Goal: Transaction & Acquisition: Obtain resource

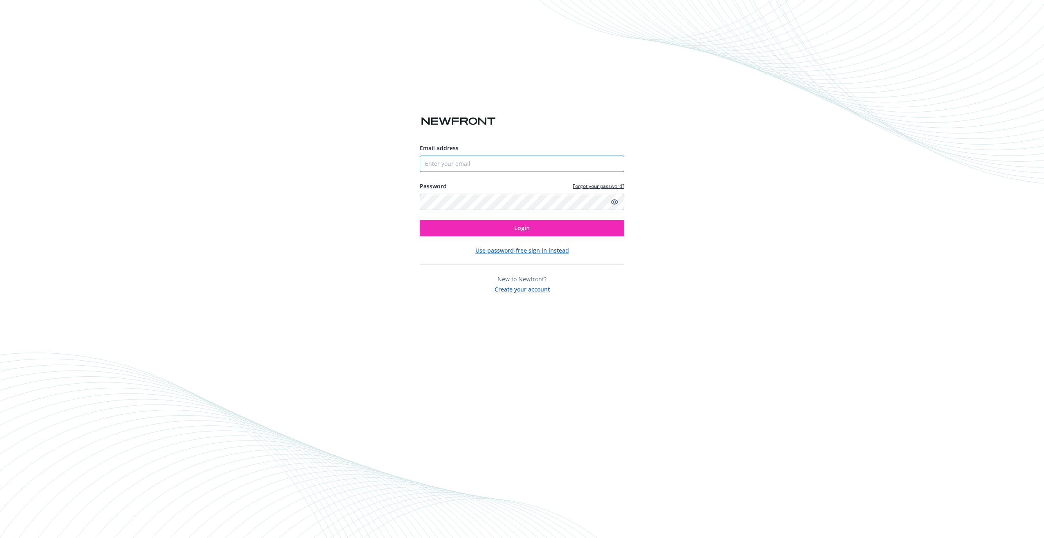
type input "[EMAIL_ADDRESS][PERSON_NAME]"
click at [489, 166] on input "[EMAIL_ADDRESS][PERSON_NAME]" at bounding box center [522, 163] width 205 height 16
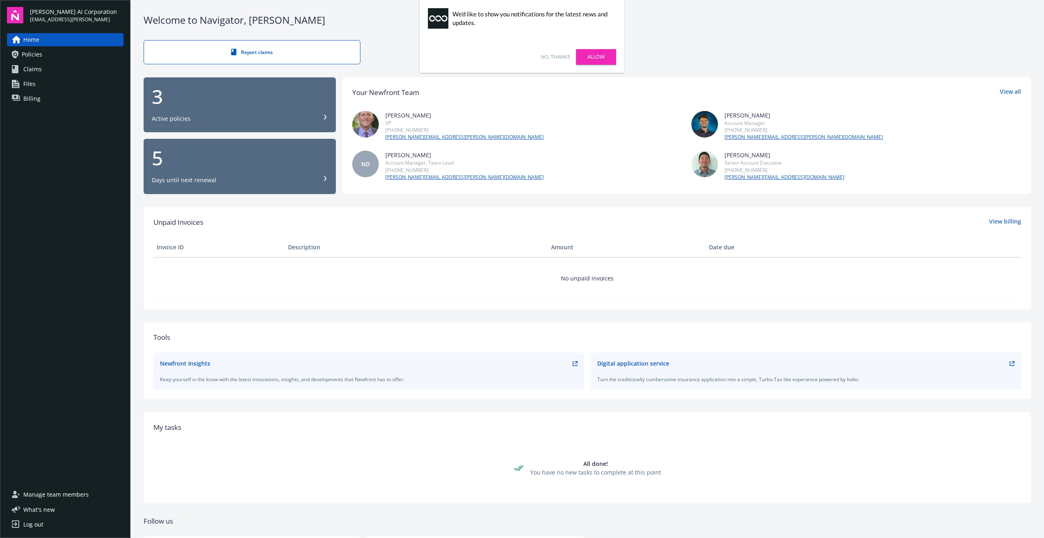
click at [598, 52] on link "Allow" at bounding box center [596, 57] width 40 height 16
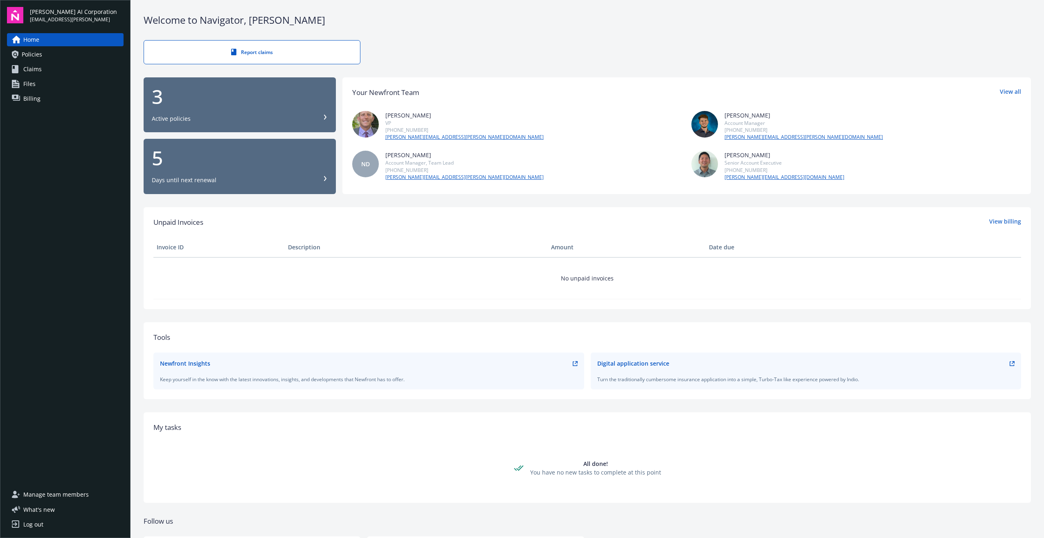
click at [330, 22] on div "Welcome to Navigator , Andrew" at bounding box center [587, 20] width 887 height 14
click at [41, 55] on span "Policies" at bounding box center [32, 54] width 20 height 13
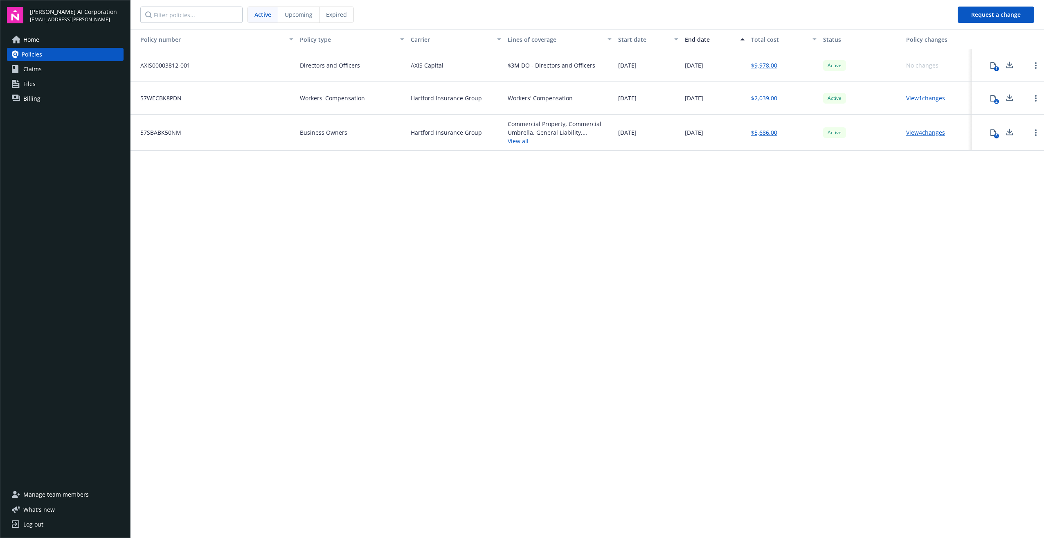
click at [932, 98] on link "View 1 changes" at bounding box center [925, 98] width 39 height 8
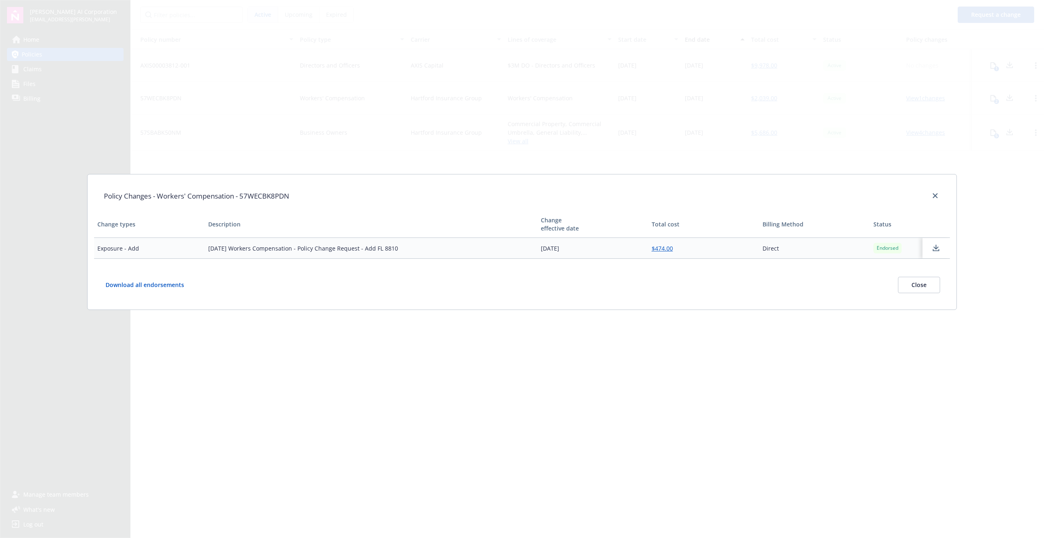
click at [928, 284] on button "Close" at bounding box center [919, 285] width 42 height 16
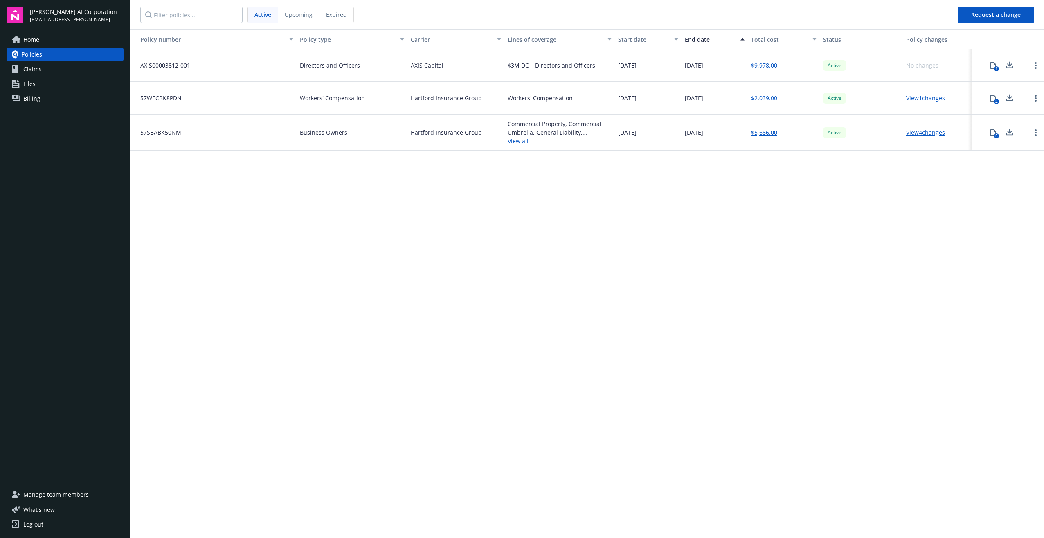
click at [929, 134] on link "View 4 changes" at bounding box center [925, 132] width 39 height 8
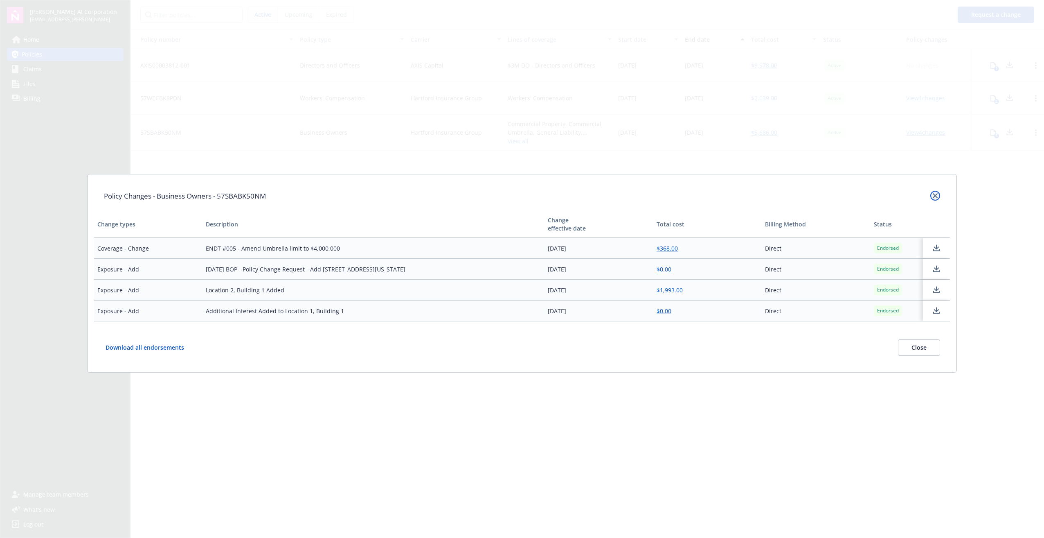
click at [937, 196] on icon "close" at bounding box center [935, 195] width 5 height 5
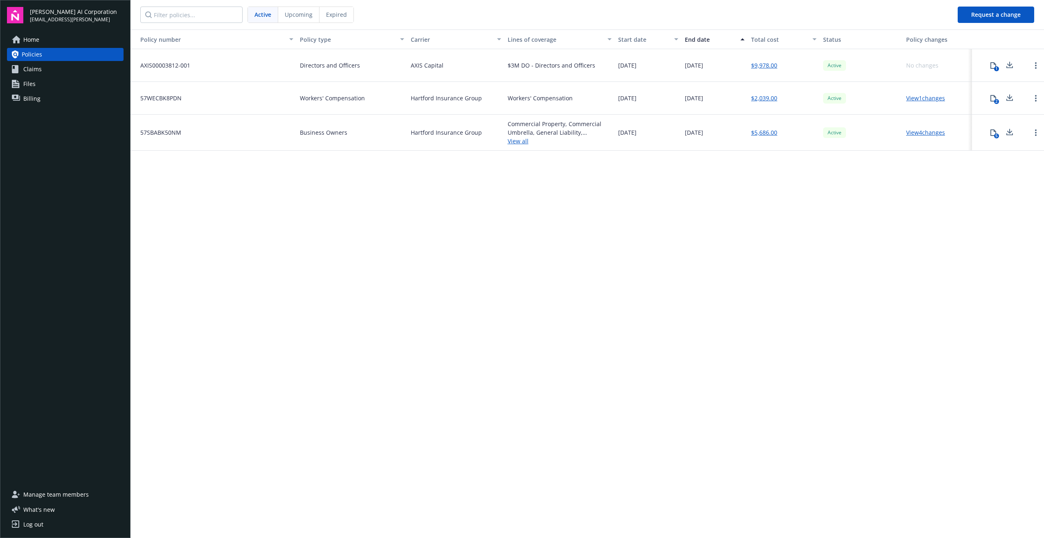
click at [47, 66] on link "Claims" at bounding box center [65, 69] width 117 height 13
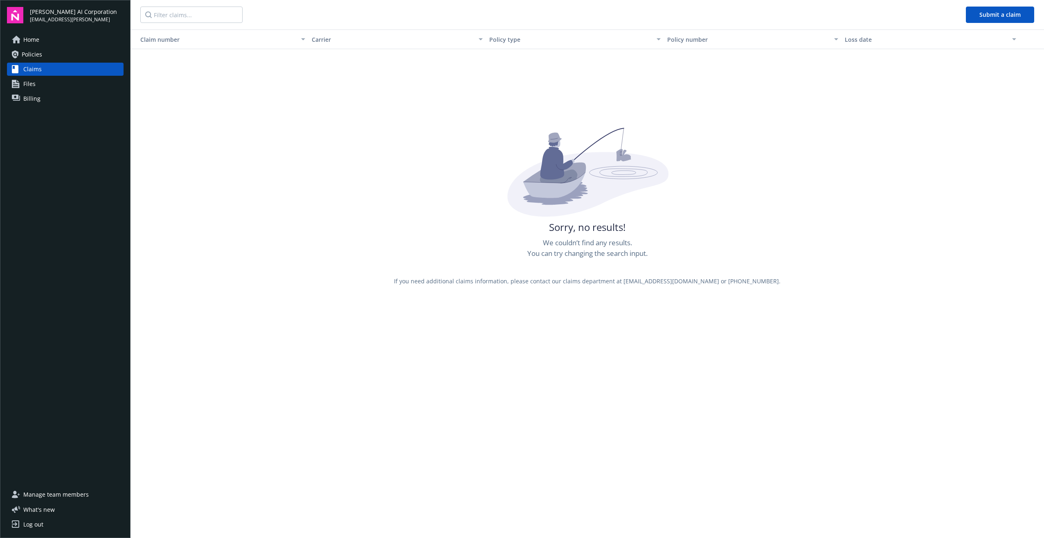
click at [45, 85] on link "Files" at bounding box center [65, 83] width 117 height 13
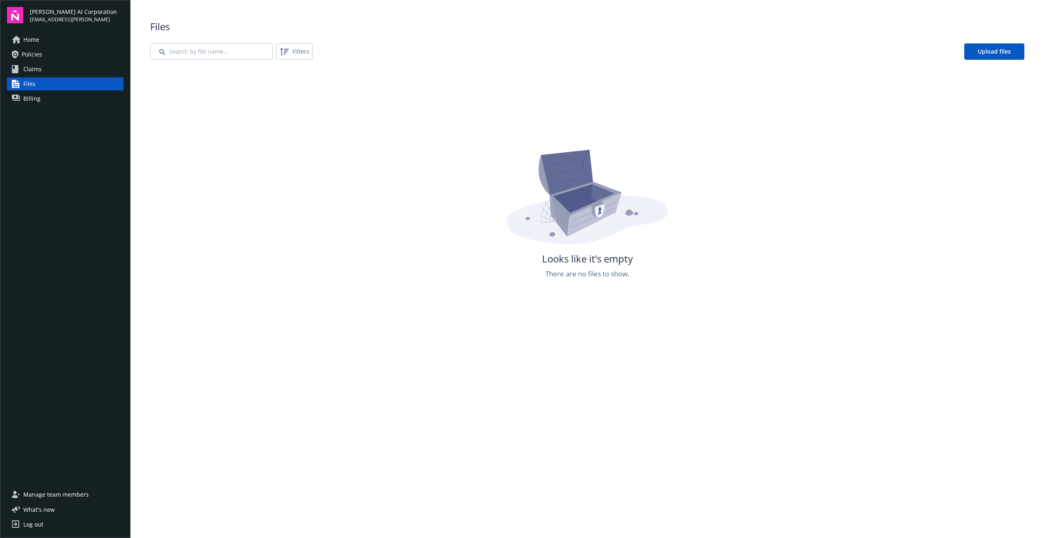
click at [46, 97] on link "Billing" at bounding box center [65, 98] width 117 height 13
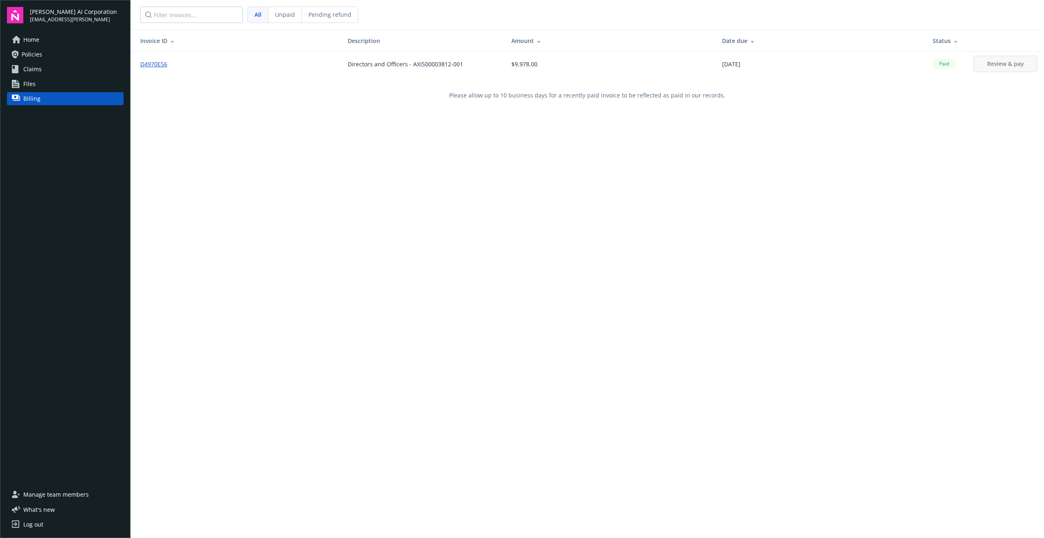
click at [50, 41] on link "Home" at bounding box center [65, 39] width 117 height 13
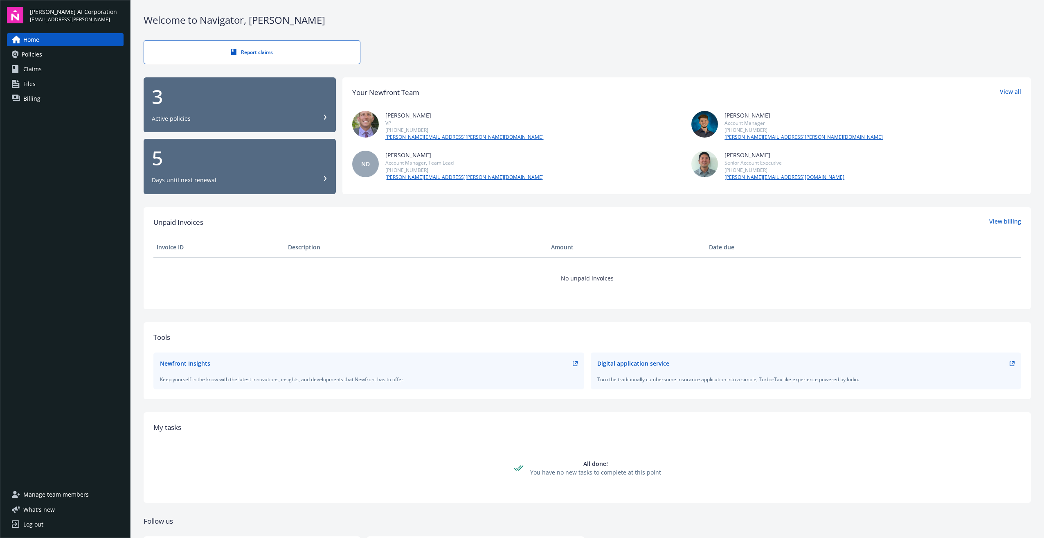
click at [52, 99] on link "Billing" at bounding box center [65, 98] width 117 height 13
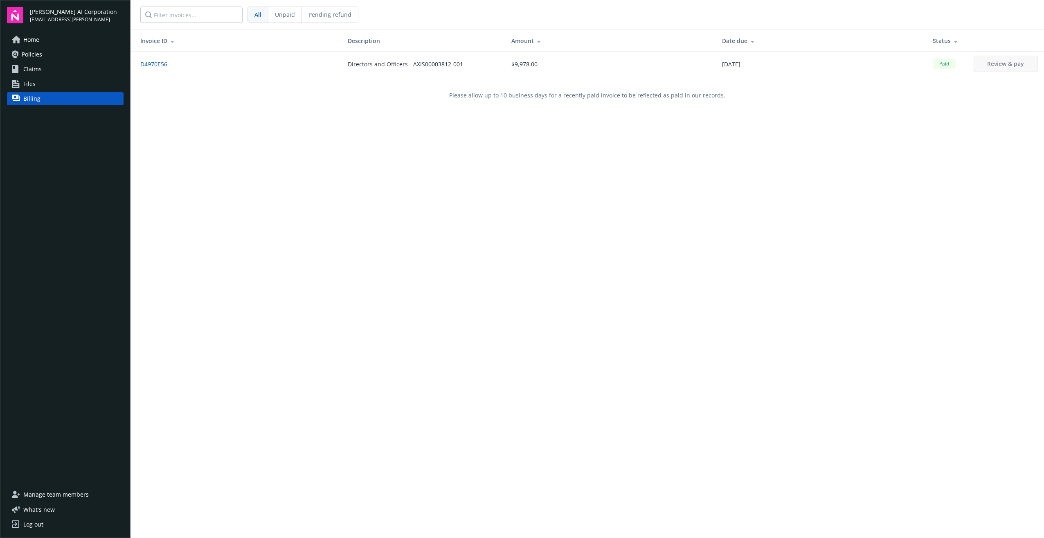
click at [157, 63] on link "D4970E56" at bounding box center [157, 64] width 34 height 9
